Goal: Information Seeking & Learning: Learn about a topic

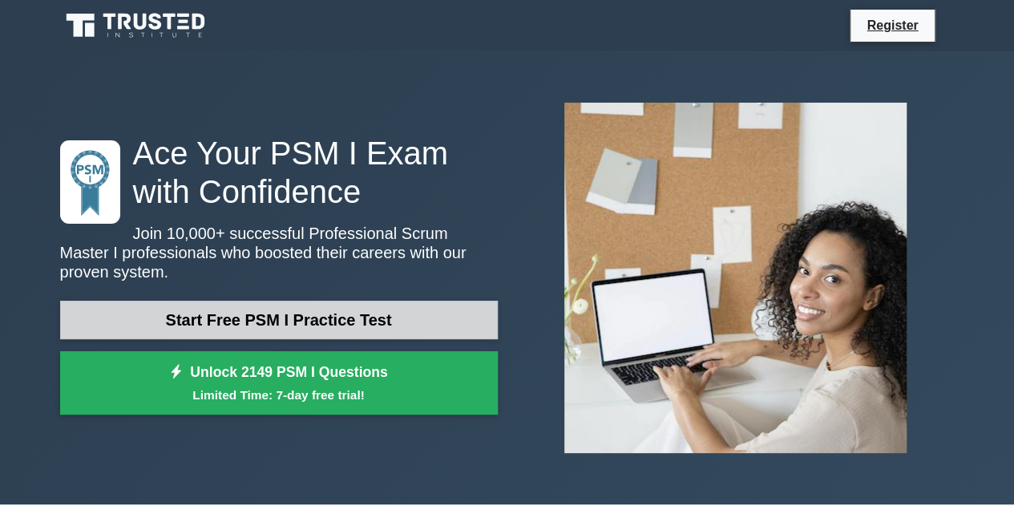
click at [359, 313] on link "Start Free PSM I Practice Test" at bounding box center [279, 319] width 438 height 38
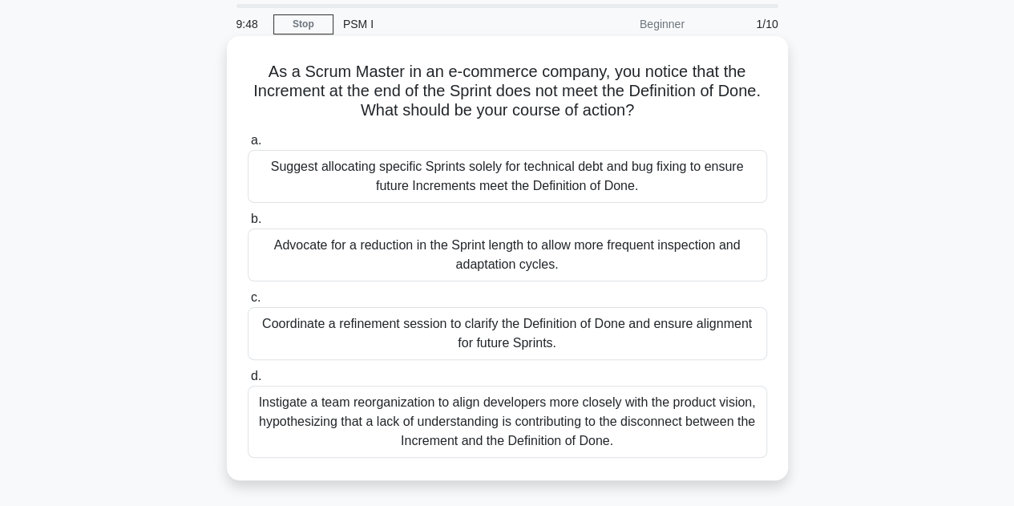
scroll to position [54, 0]
click at [494, 333] on div "Coordinate a refinement session to clarify the Definition of Done and ensure al…" at bounding box center [507, 332] width 519 height 53
click at [248, 302] on input "c. Coordinate a refinement session to clarify the Definition of Done and ensure…" at bounding box center [248, 297] width 0 height 10
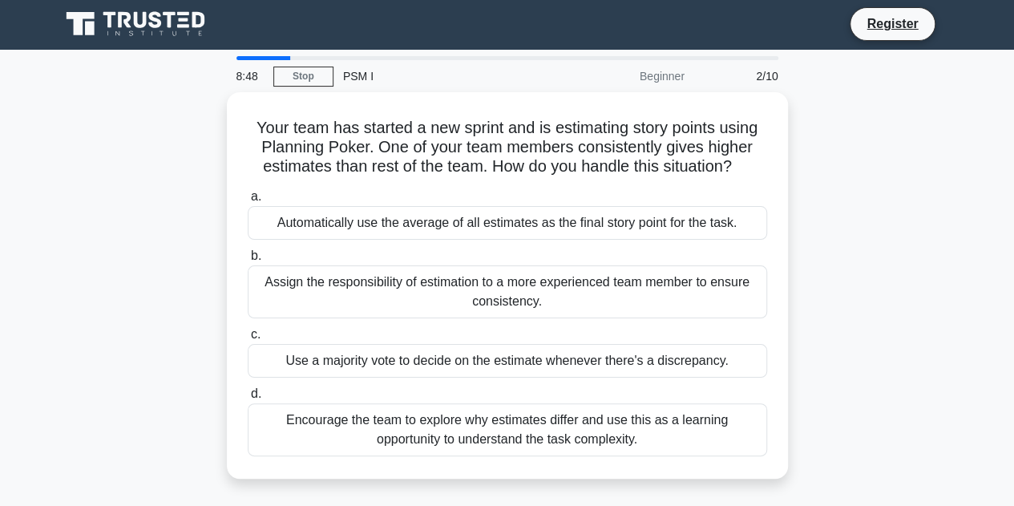
scroll to position [0, 0]
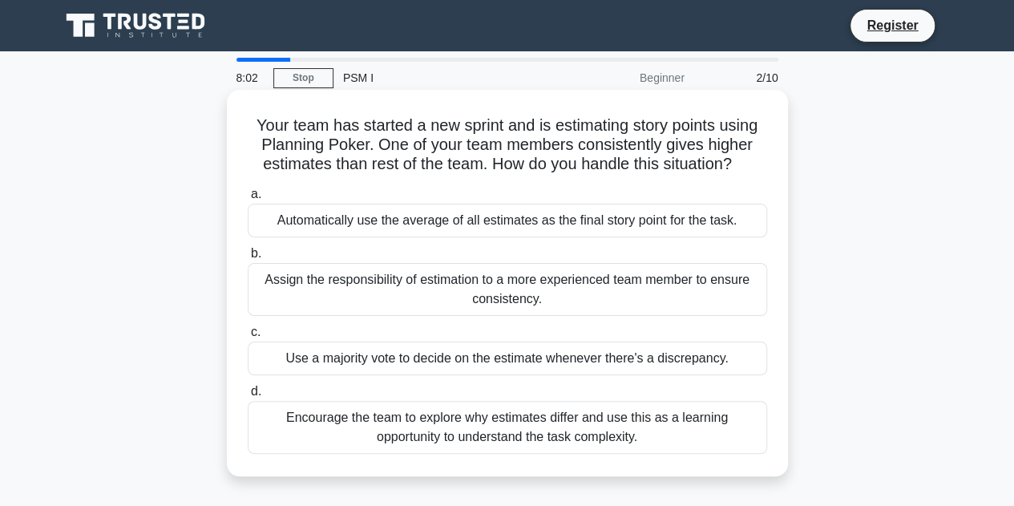
click at [382, 431] on div "Encourage the team to explore why estimates differ and use this as a learning o…" at bounding box center [507, 427] width 519 height 53
click at [248, 397] on input "d. Encourage the team to explore why estimates differ and use this as a learnin…" at bounding box center [248, 391] width 0 height 10
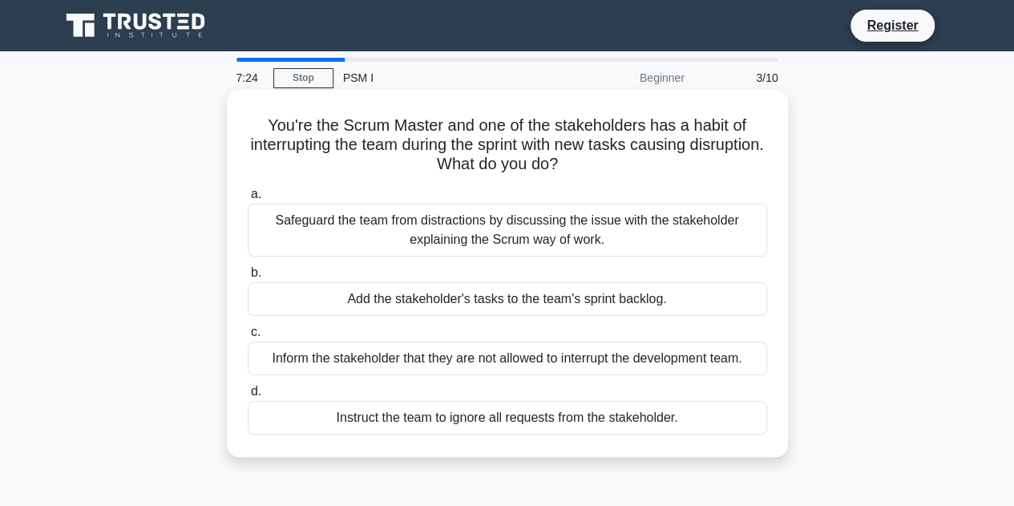
click at [454, 243] on div "Safeguard the team from distractions by discussing the issue with the stakehold…" at bounding box center [507, 230] width 519 height 53
click at [248, 200] on input "a. Safeguard the team from distractions by discussing the issue with the stakeh…" at bounding box center [248, 194] width 0 height 10
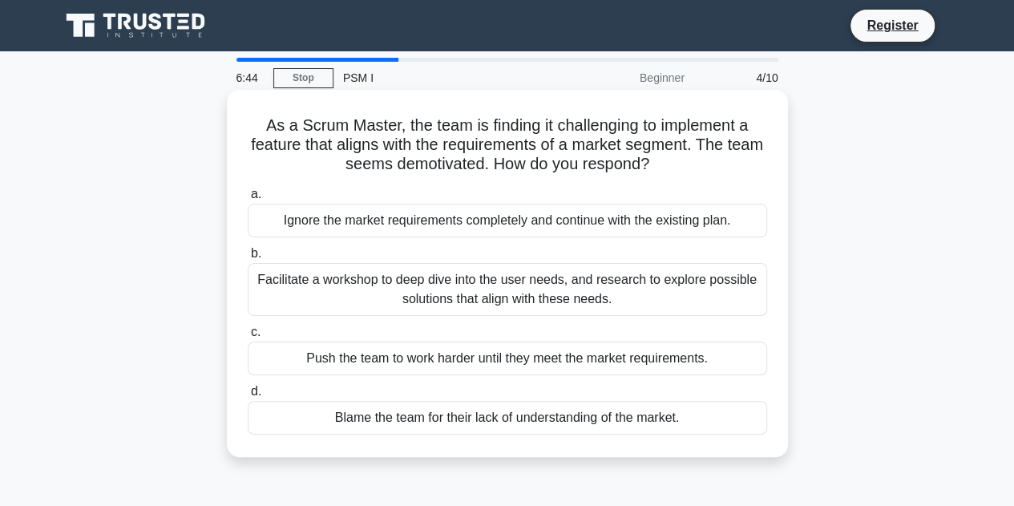
click at [455, 289] on div "Facilitate a workshop to deep dive into the user needs, and research to explore…" at bounding box center [507, 289] width 519 height 53
click at [248, 259] on input "b. Facilitate a workshop to deep dive into the user needs, and research to expl…" at bounding box center [248, 253] width 0 height 10
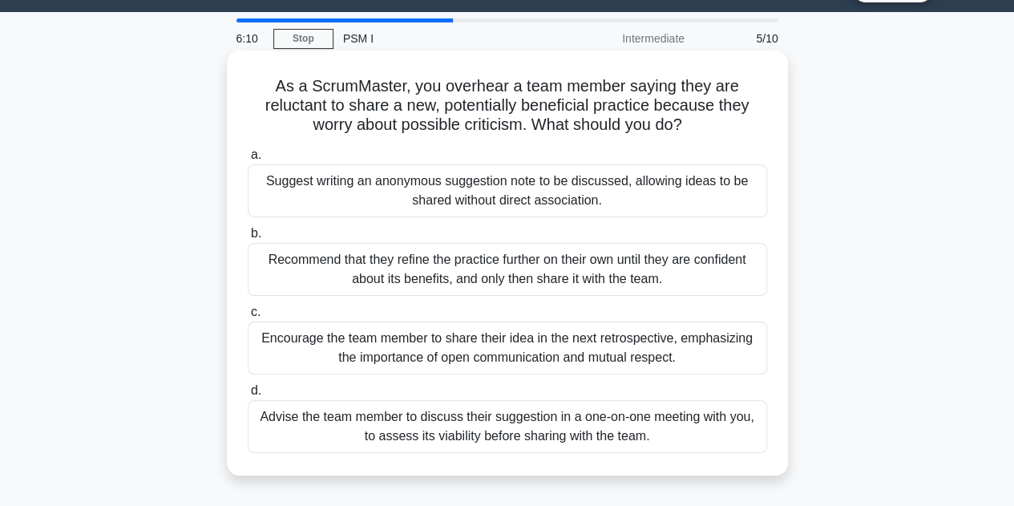
scroll to position [40, 0]
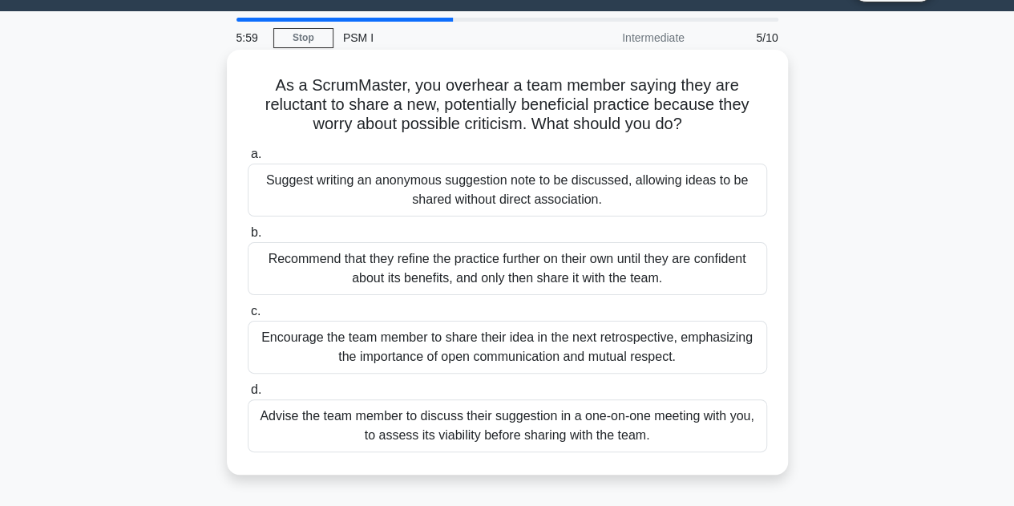
click at [471, 347] on div "Encourage the team member to share their idea in the next retrospective, emphas…" at bounding box center [507, 347] width 519 height 53
click at [248, 317] on input "c. Encourage the team member to share their idea in the next retrospective, emp…" at bounding box center [248, 311] width 0 height 10
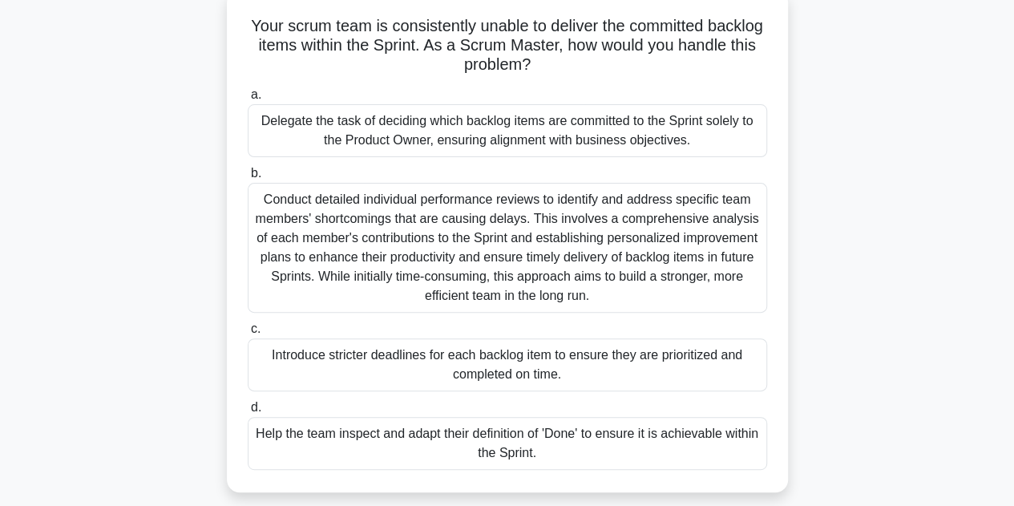
scroll to position [105, 0]
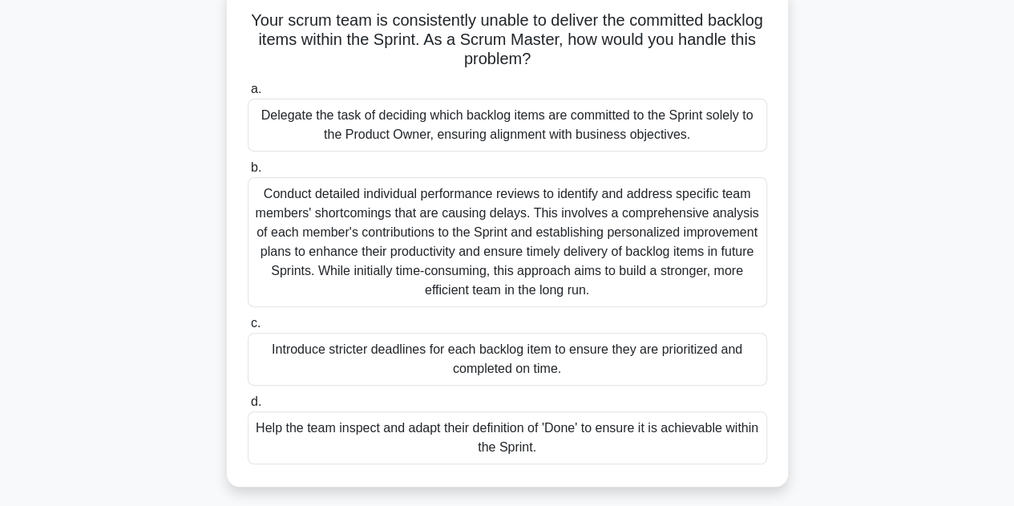
click at [361, 448] on div "Help the team inspect and adapt their definition of 'Done' to ensure it is achi…" at bounding box center [507, 437] width 519 height 53
click at [248, 407] on input "d. Help the team inspect and adapt their definition of 'Done' to ensure it is a…" at bounding box center [248, 402] width 0 height 10
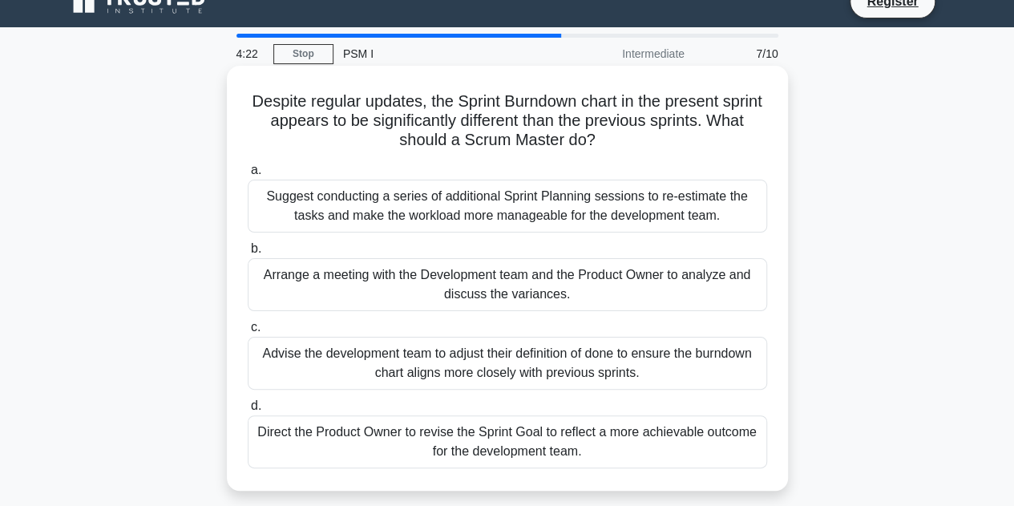
scroll to position [26, 0]
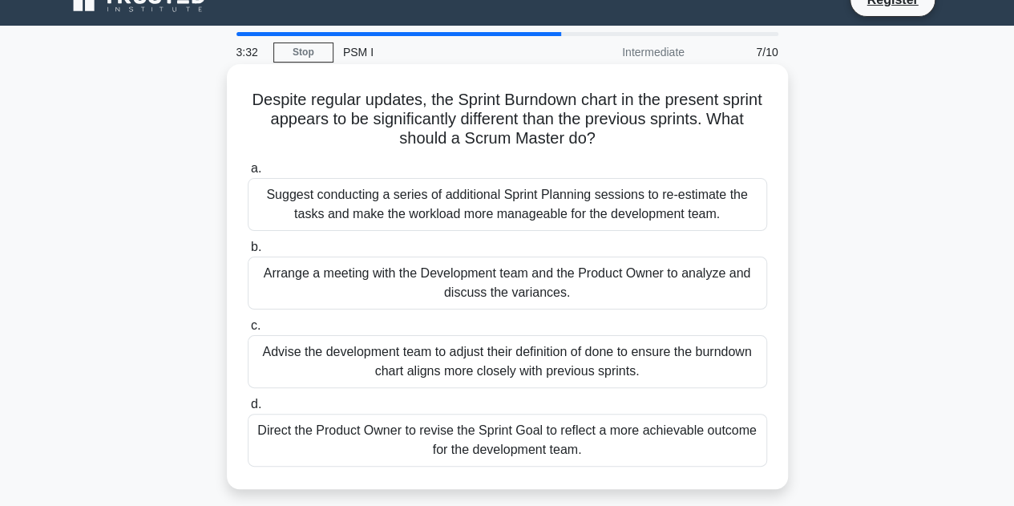
click at [438, 281] on div "Arrange a meeting with the Development team and the Product Owner to analyze an…" at bounding box center [507, 282] width 519 height 53
click at [248, 252] on input "b. Arrange a meeting with the Development team and the Product Owner to analyze…" at bounding box center [248, 247] width 0 height 10
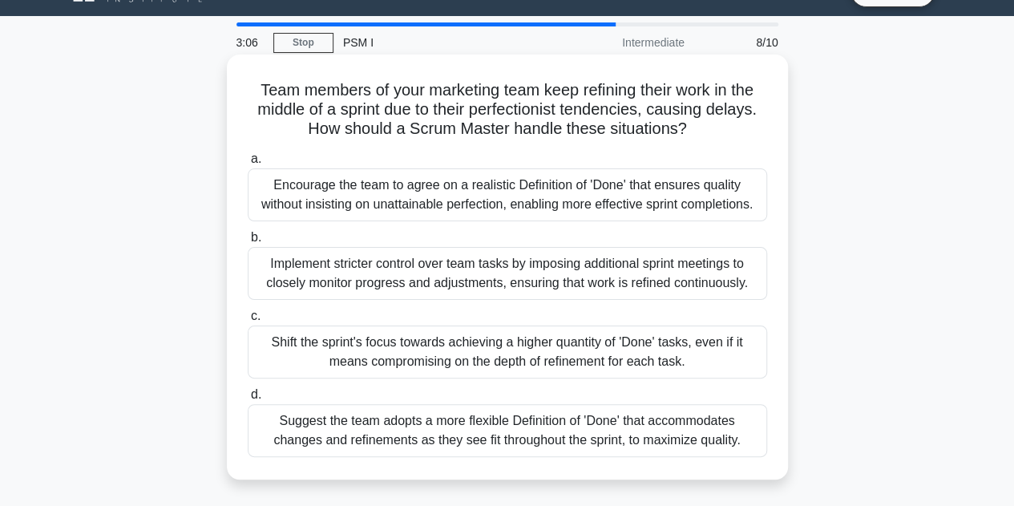
scroll to position [22, 0]
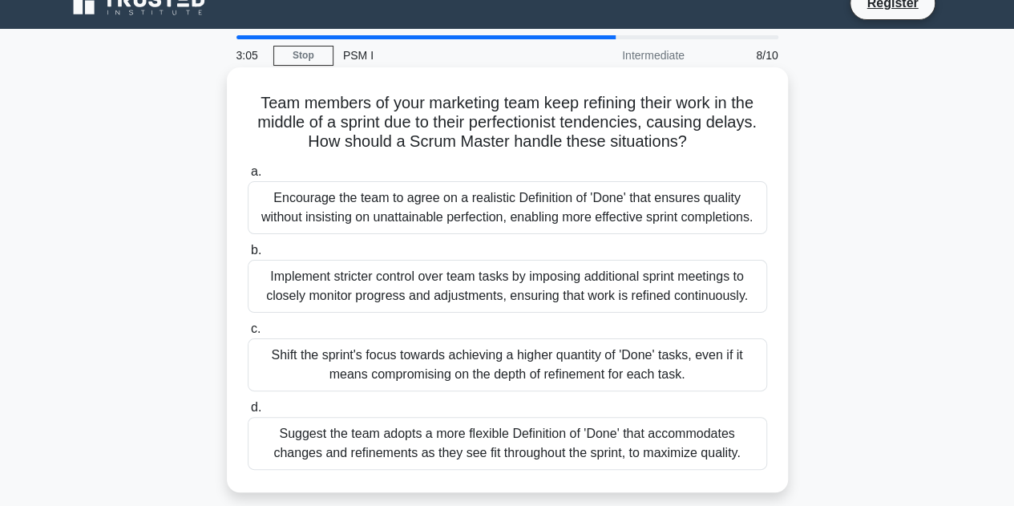
click at [401, 217] on div "Encourage the team to agree on a realistic Definition of 'Done' that ensures qu…" at bounding box center [507, 207] width 519 height 53
click at [248, 177] on input "a. Encourage the team to agree on a realistic Definition of 'Done' that ensures…" at bounding box center [248, 172] width 0 height 10
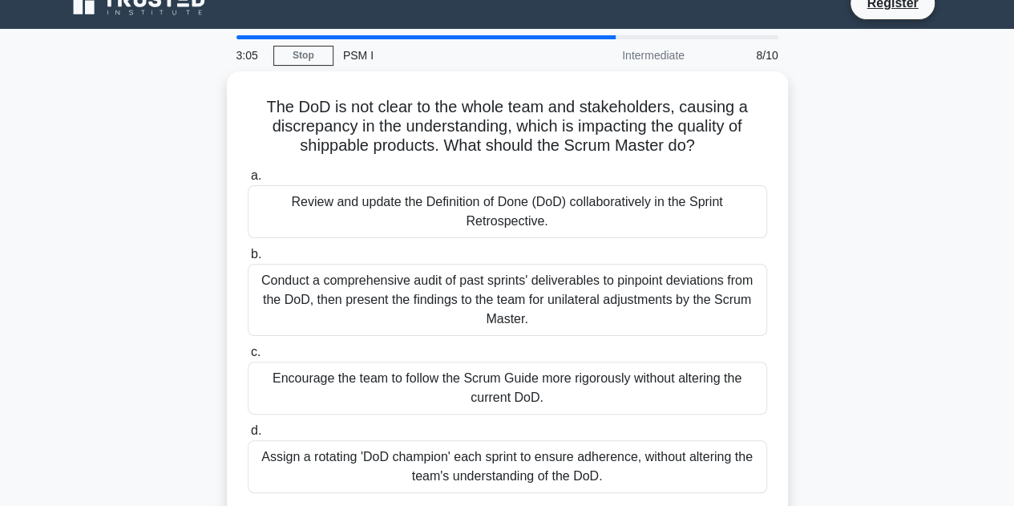
click at [401, 217] on div "Review and update the Definition of Done (DoD) collaboratively in the Sprint Re…" at bounding box center [507, 211] width 519 height 53
click at [248, 181] on input "a. Review and update the Definition of Done (DoD) collaboratively in the Sprint…" at bounding box center [248, 176] width 0 height 10
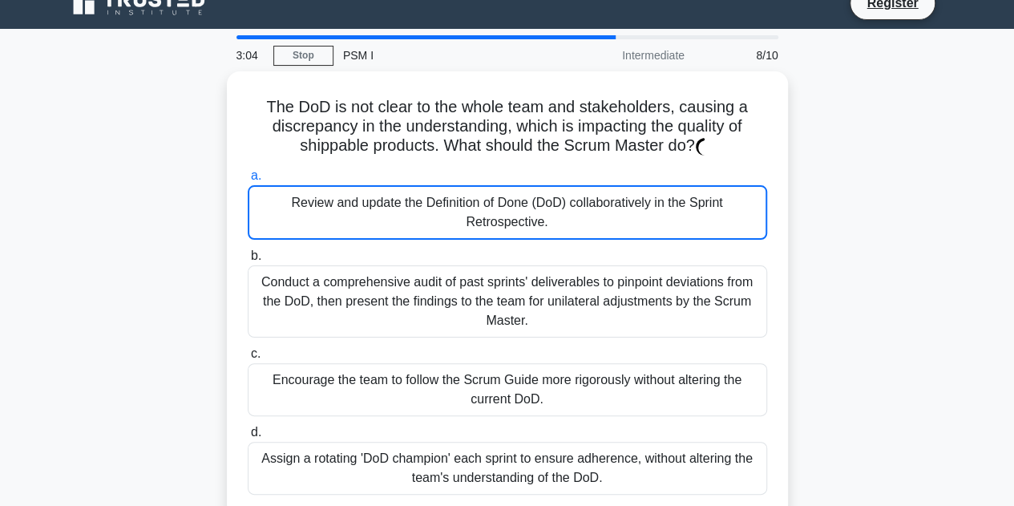
scroll to position [0, 0]
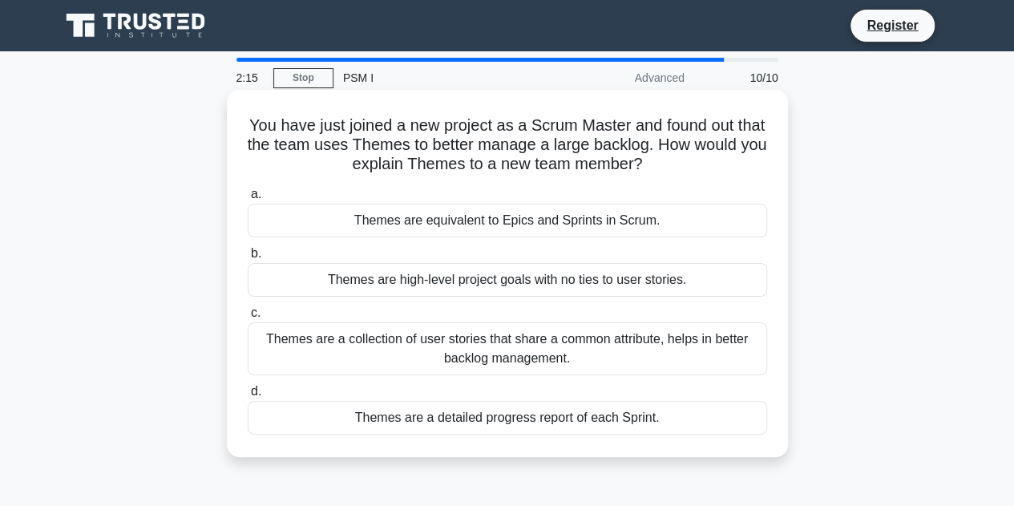
click at [457, 409] on div "Themes are a detailed progress report of each Sprint." at bounding box center [507, 418] width 519 height 34
click at [248, 397] on input "d. Themes are a detailed progress report of each Sprint." at bounding box center [248, 391] width 0 height 10
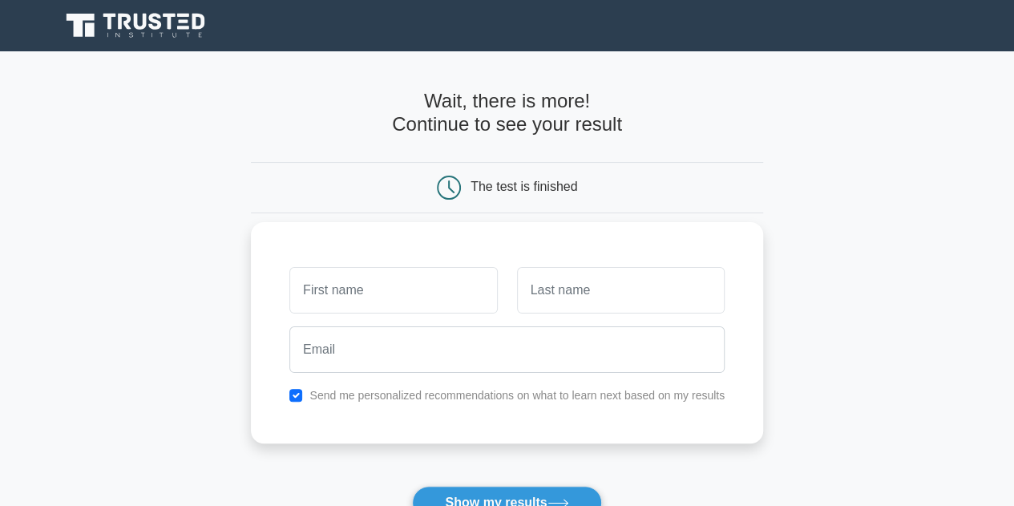
click at [373, 294] on input "text" at bounding box center [393, 290] width 208 height 46
type input "[PERSON_NAME]"
type input "diab"
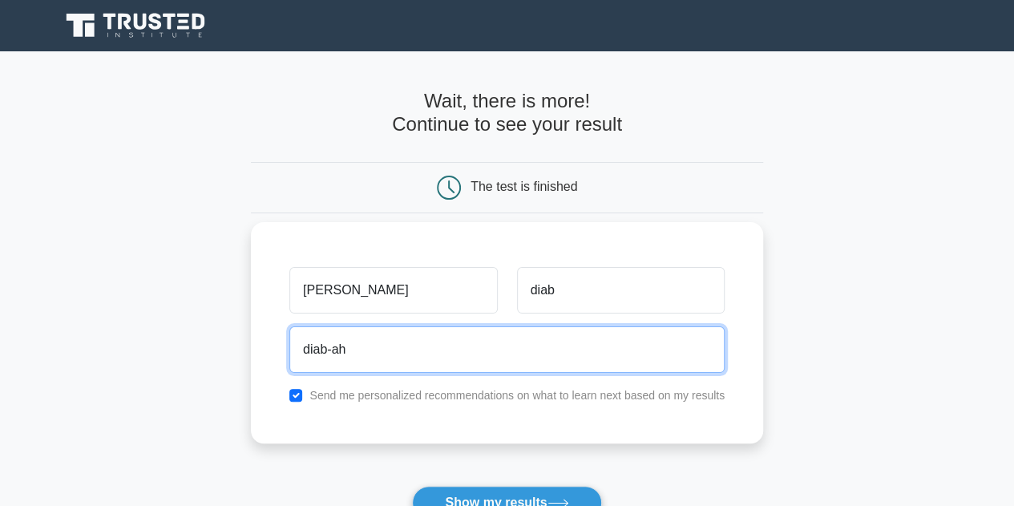
type input "[EMAIL_ADDRESS][DOMAIN_NAME]"
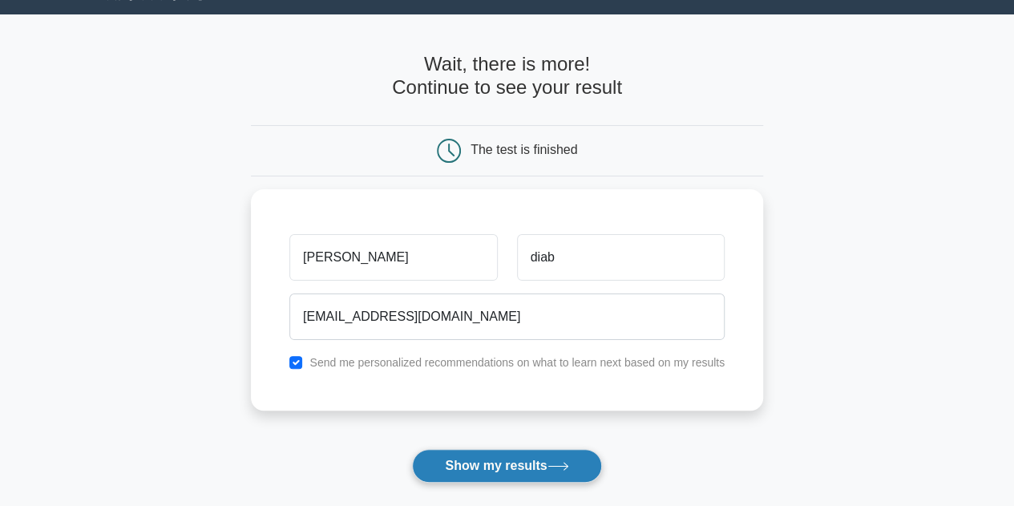
click at [457, 467] on button "Show my results" at bounding box center [506, 466] width 189 height 34
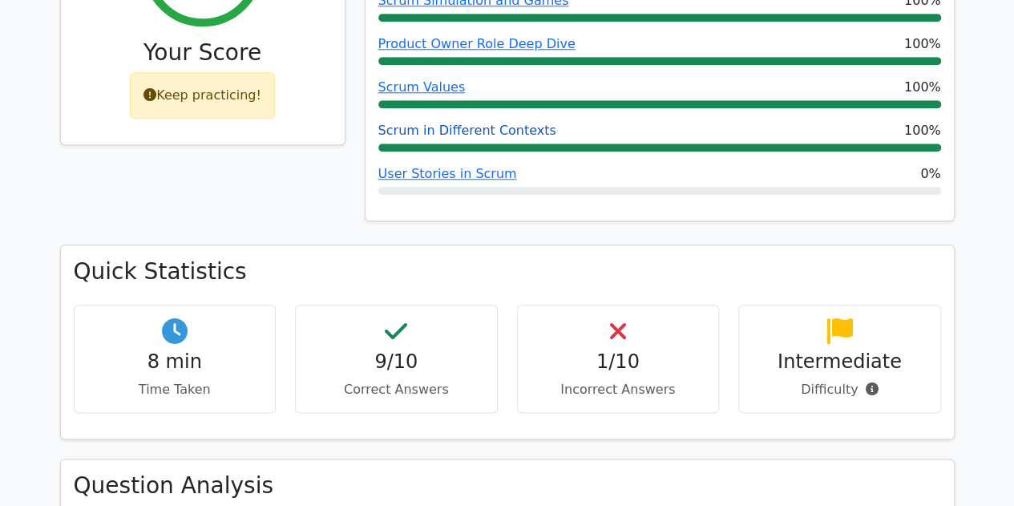
scroll to position [761, 0]
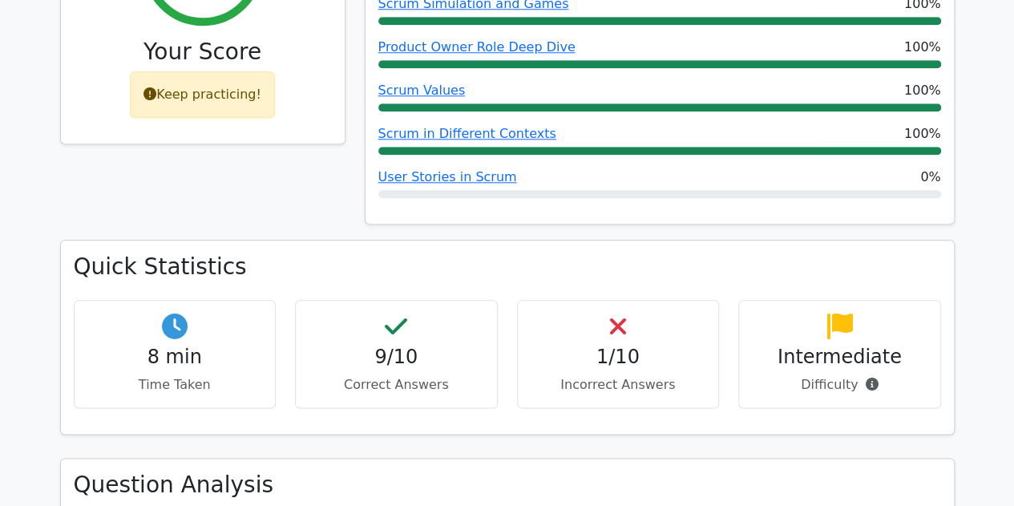
click at [622, 313] on icon at bounding box center [618, 326] width 16 height 26
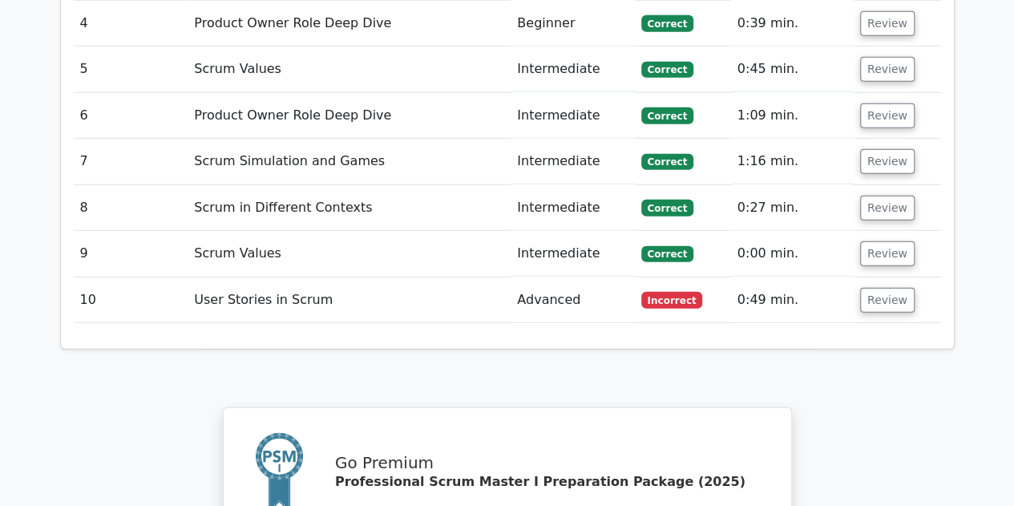
scroll to position [2148, 0]
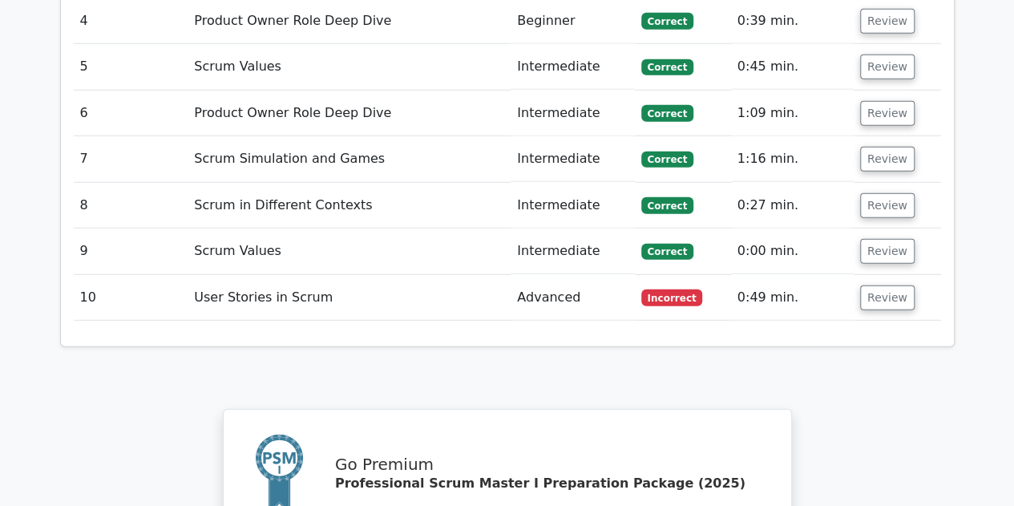
click at [657, 289] on span "Incorrect" at bounding box center [672, 297] width 62 height 16
click at [865, 285] on button "Review" at bounding box center [887, 297] width 54 height 25
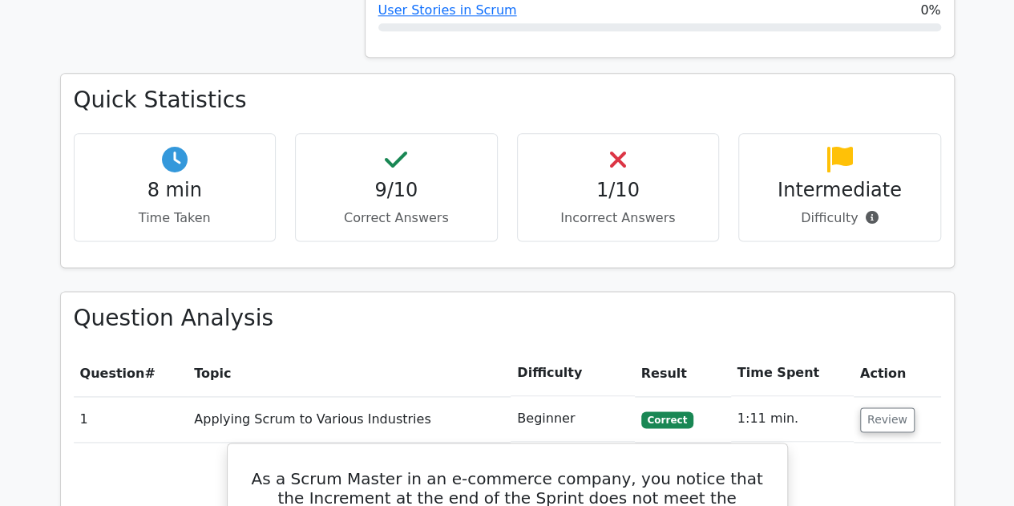
scroll to position [897, 0]
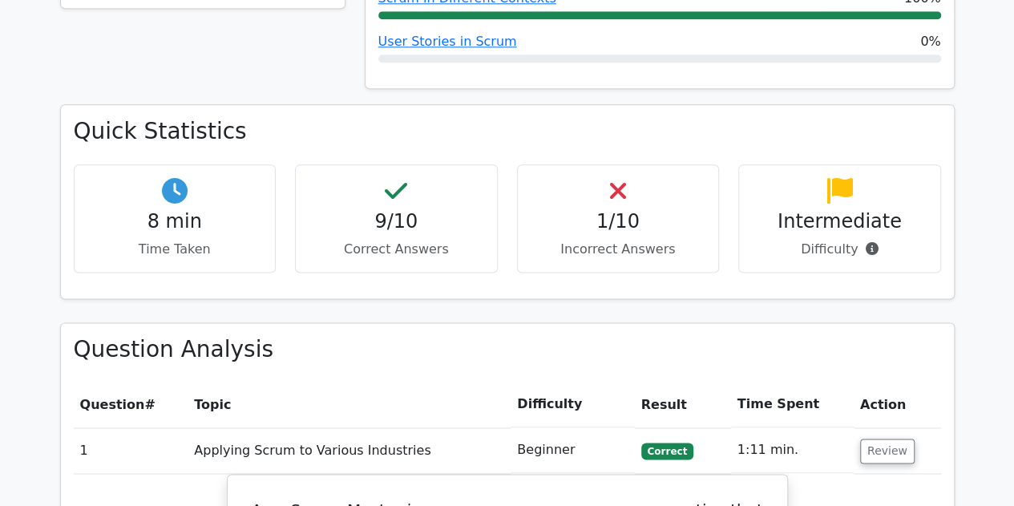
click at [832, 178] on icon at bounding box center [839, 191] width 26 height 26
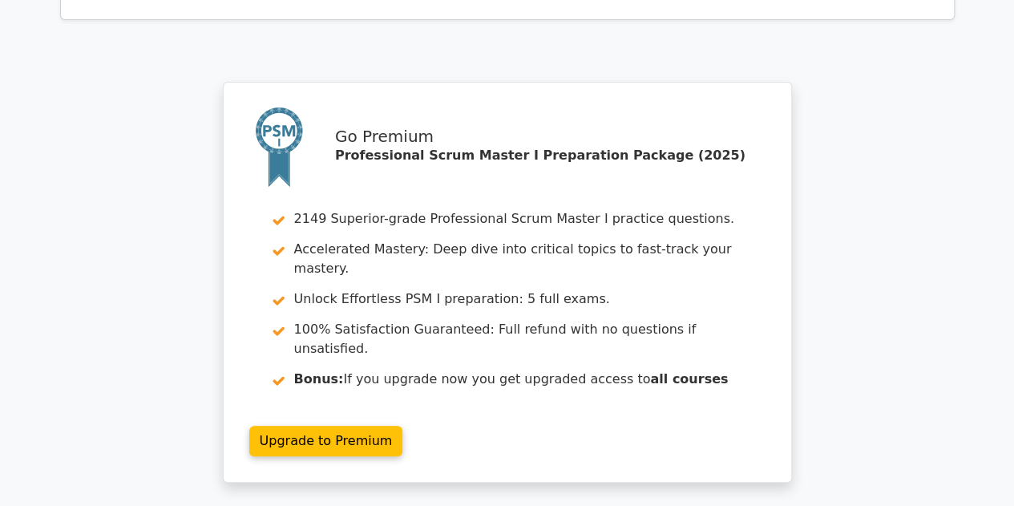
scroll to position [3222, 0]
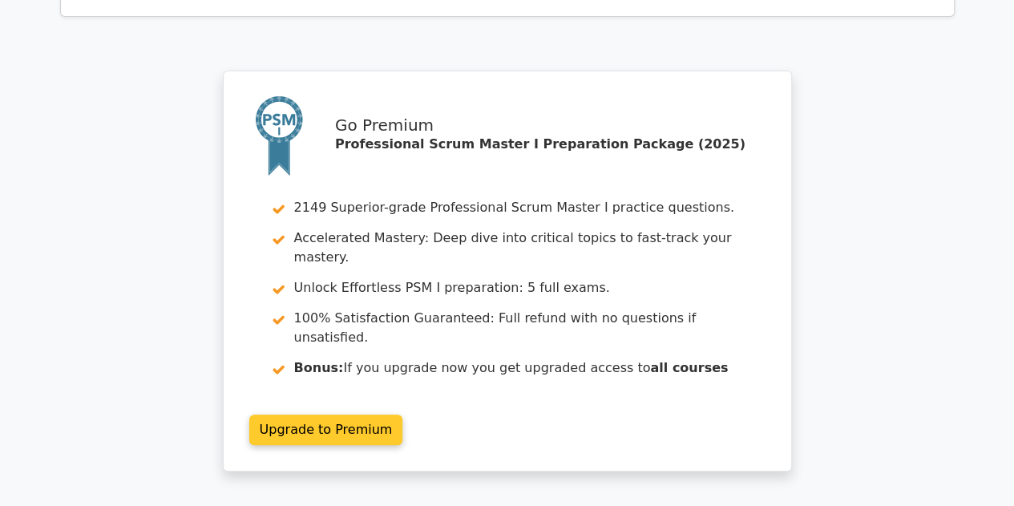
click at [350, 414] on link "Upgrade to Premium" at bounding box center [326, 429] width 154 height 30
